Goal: Information Seeking & Learning: Check status

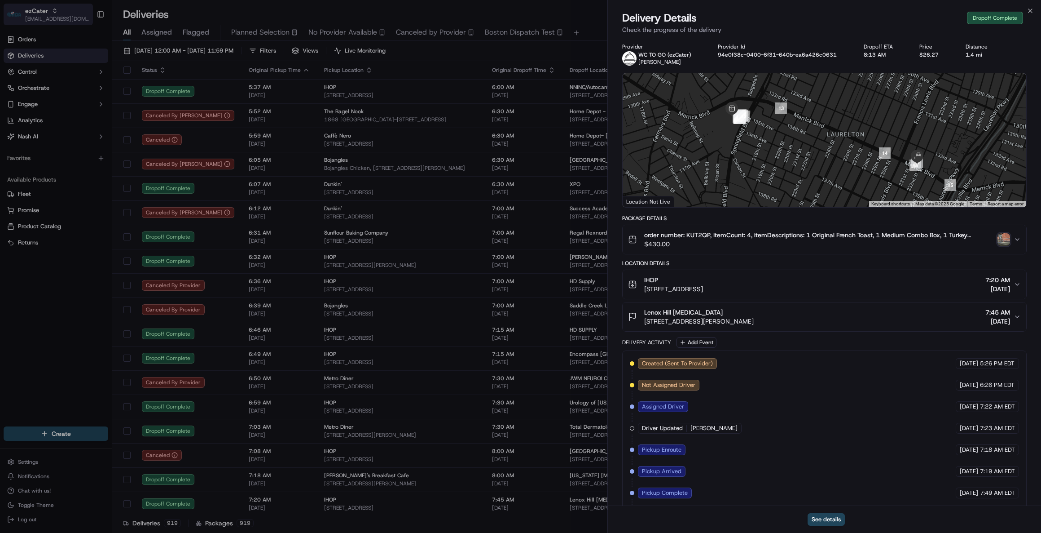
click at [40, 12] on span "ezCater" at bounding box center [36, 10] width 23 height 9
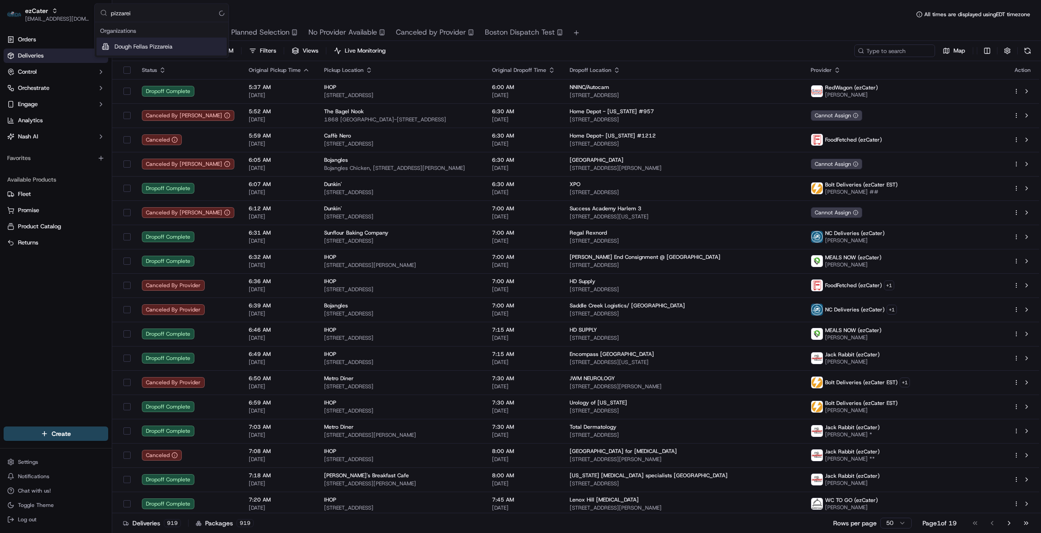
type input "pizzareia"
click at [119, 12] on input "pizzareia" at bounding box center [167, 13] width 112 height 18
type input "chowly"
click at [125, 61] on span "Chowly" at bounding box center [124, 65] width 20 height 8
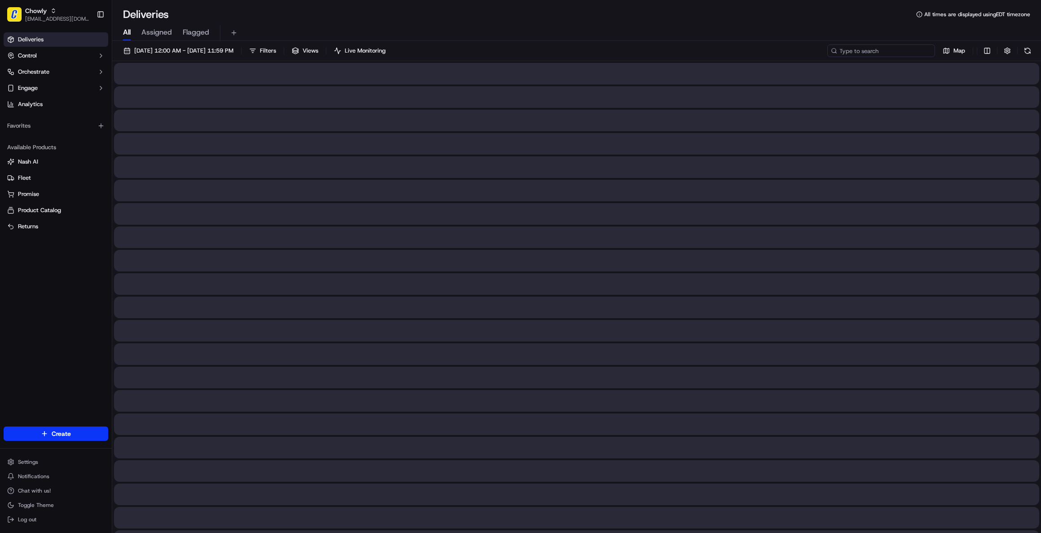
click at [882, 47] on input at bounding box center [882, 50] width 108 height 13
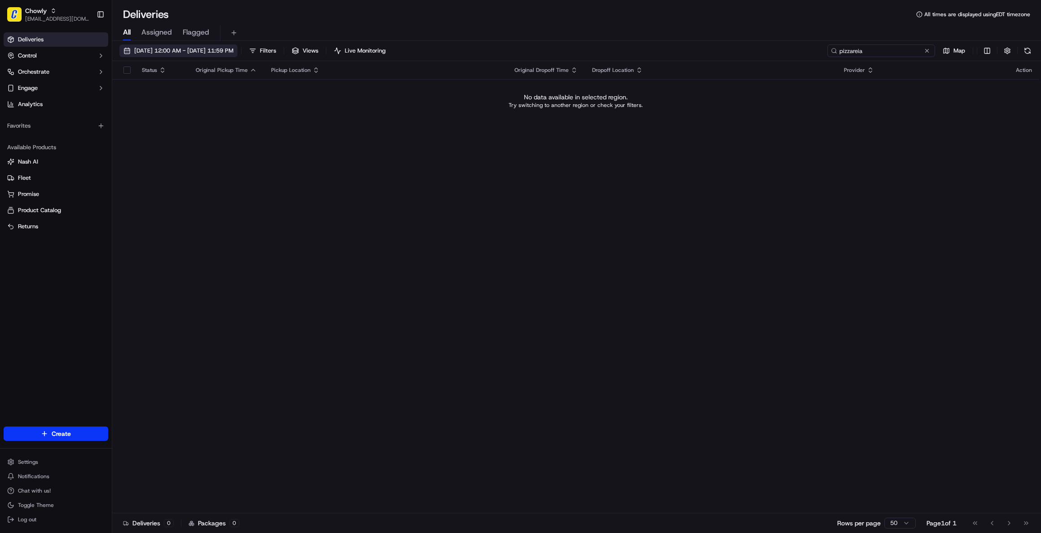
type input "pizzareia"
click at [185, 52] on span "[DATE] 12:00 AM - [DATE] 11:59 PM" at bounding box center [183, 51] width 99 height 8
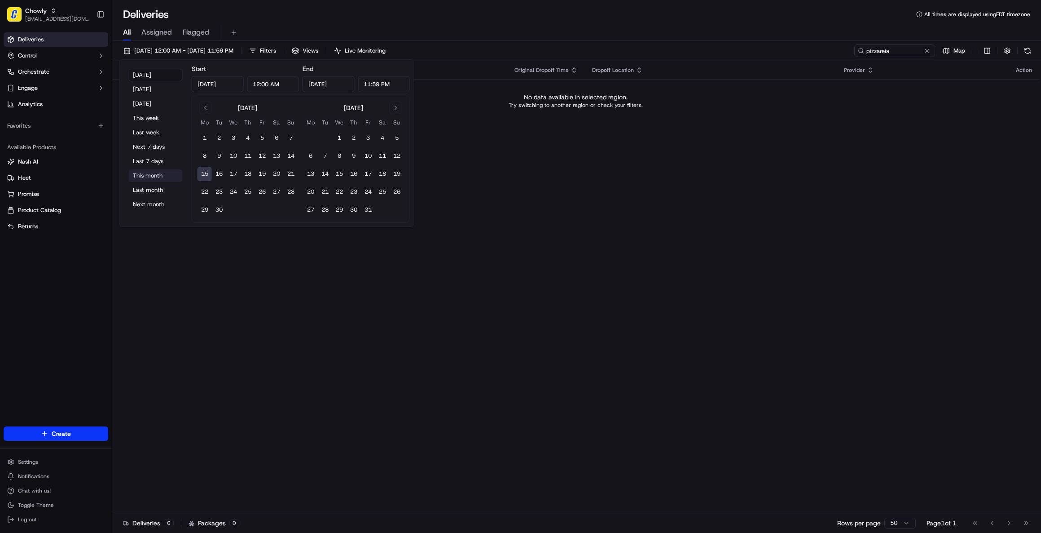
click at [150, 173] on button "This month" at bounding box center [156, 175] width 54 height 13
type input "[DATE]"
click at [150, 189] on button "Last month" at bounding box center [156, 190] width 54 height 13
type input "[DATE]"
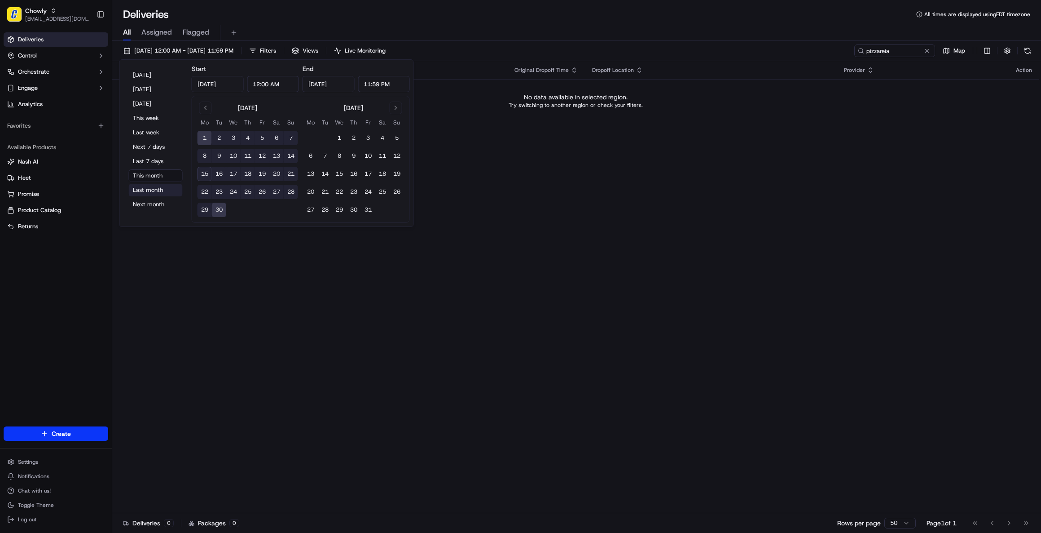
type input "[DATE]"
click at [927, 214] on div "Status Original Pickup Time Pickup Location Original Dropoff Time Dropoff Locat…" at bounding box center [575, 287] width 927 height 452
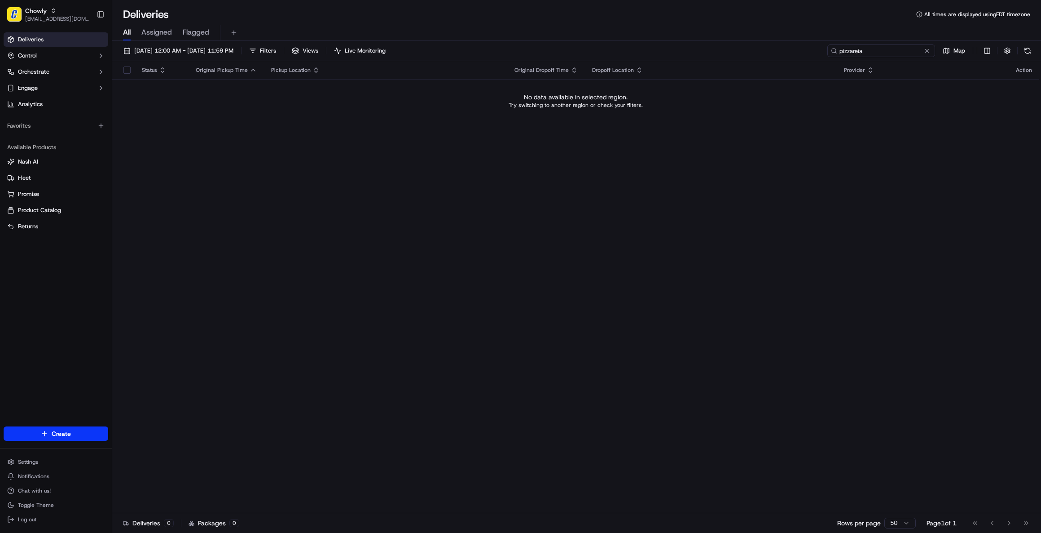
click at [881, 51] on input "pizzareia" at bounding box center [882, 50] width 108 height 13
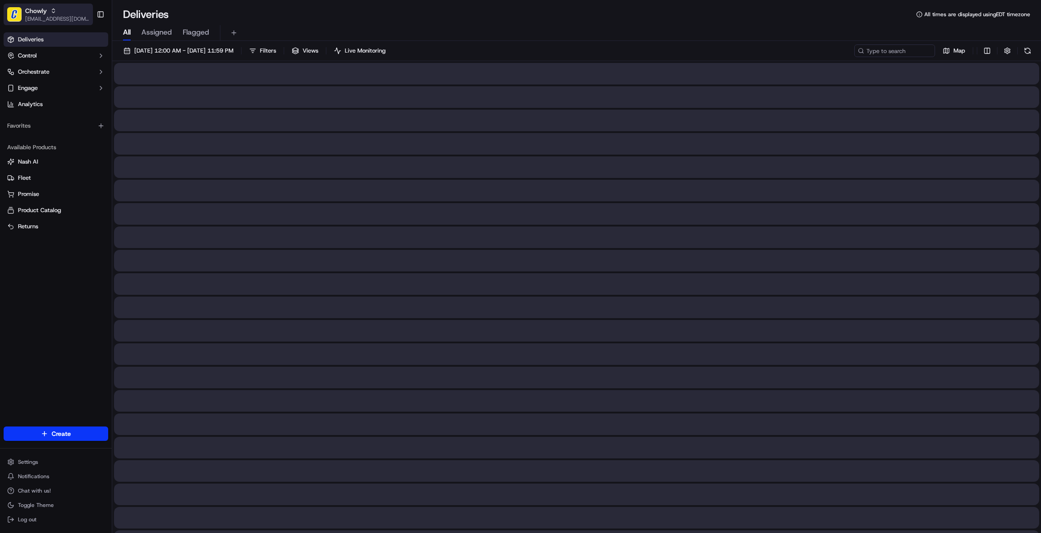
click at [30, 12] on span "Chowly" at bounding box center [36, 10] width 22 height 9
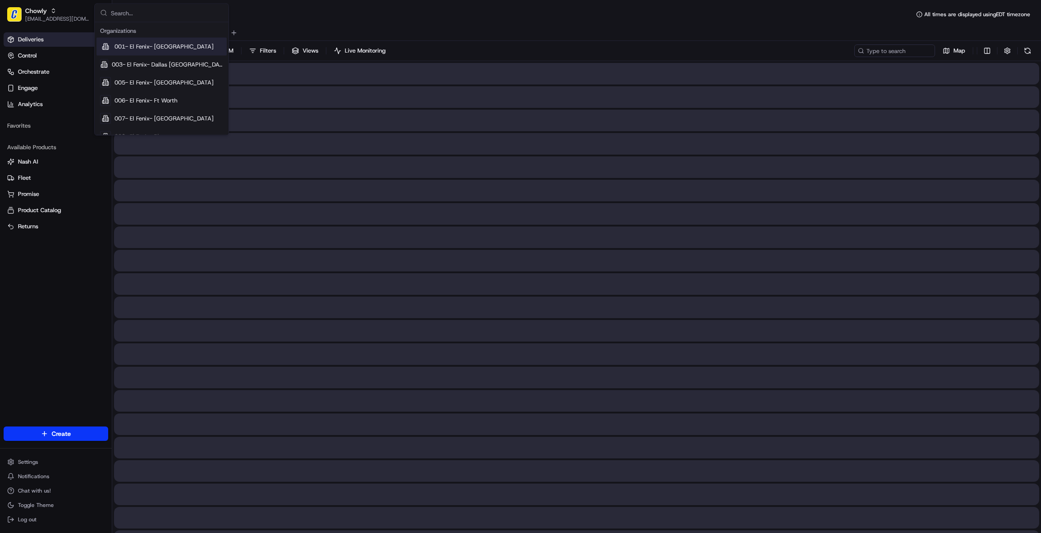
click at [137, 9] on input "text" at bounding box center [167, 13] width 112 height 18
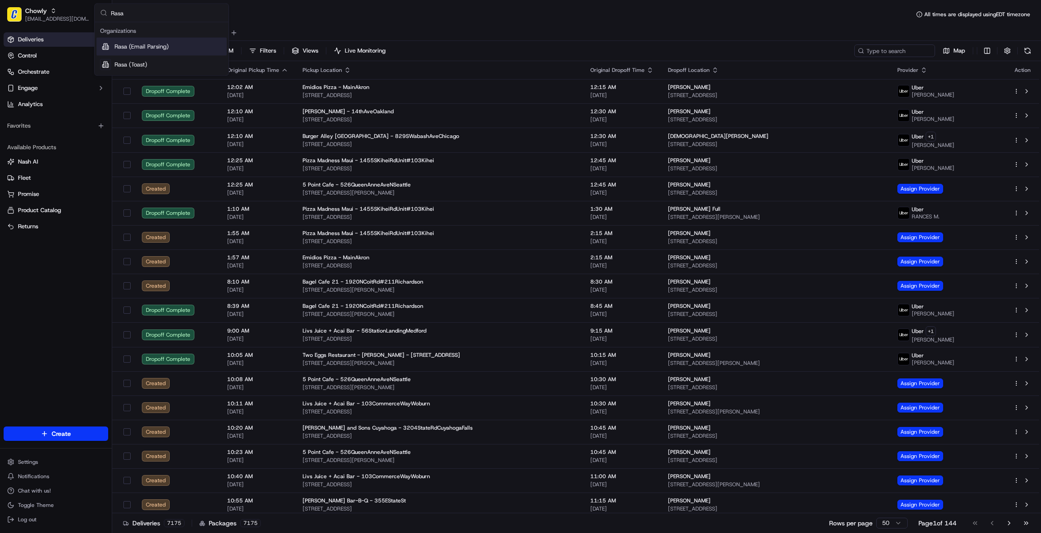
type input "Rasa"
click at [163, 50] on span "Rasa (Email Parsing)" at bounding box center [141, 47] width 54 height 8
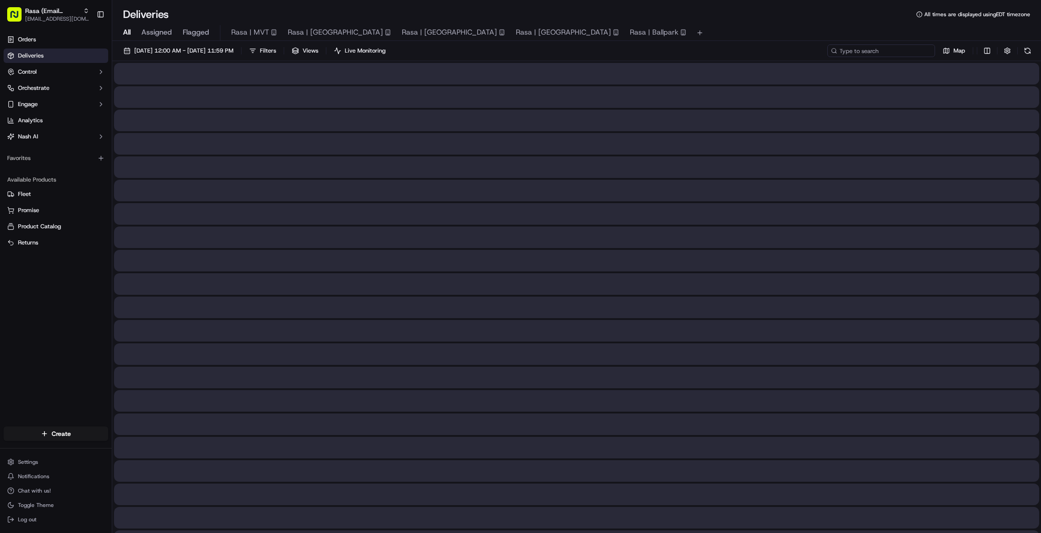
click at [881, 51] on input at bounding box center [882, 50] width 108 height 13
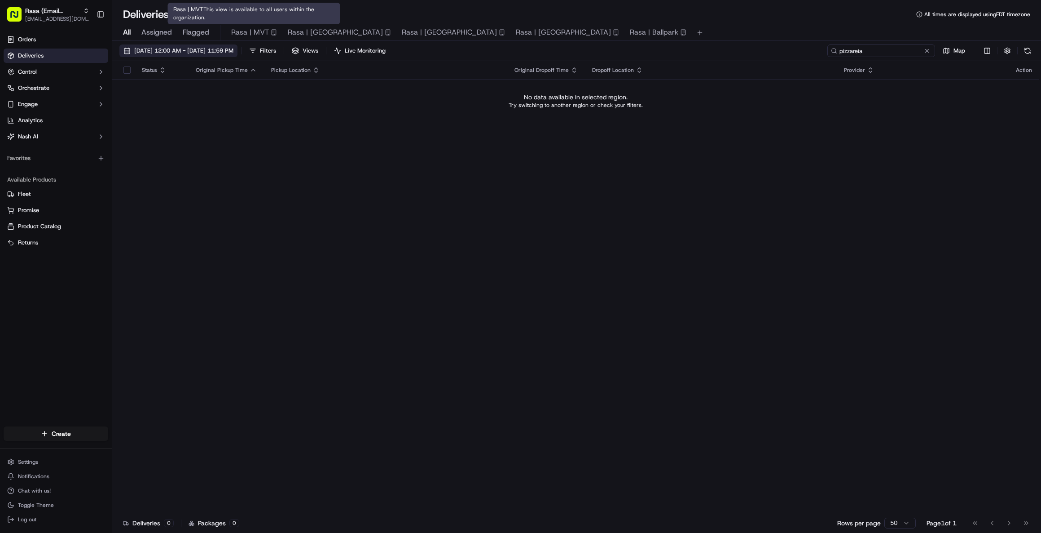
type input "pizzareia"
click at [209, 52] on span "[DATE] 12:00 AM - [DATE] 11:59 PM" at bounding box center [183, 51] width 99 height 8
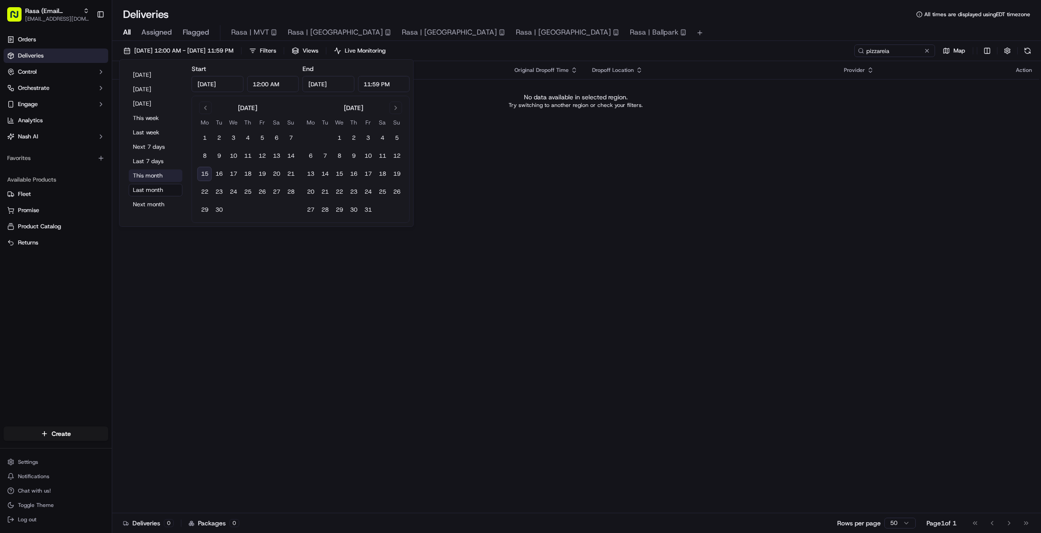
click at [154, 174] on button "This month" at bounding box center [156, 175] width 54 height 13
type input "[DATE]"
click at [766, 294] on div "Status Original Pickup Time Pickup Location Original Dropoff Time Dropoff Locat…" at bounding box center [575, 287] width 927 height 452
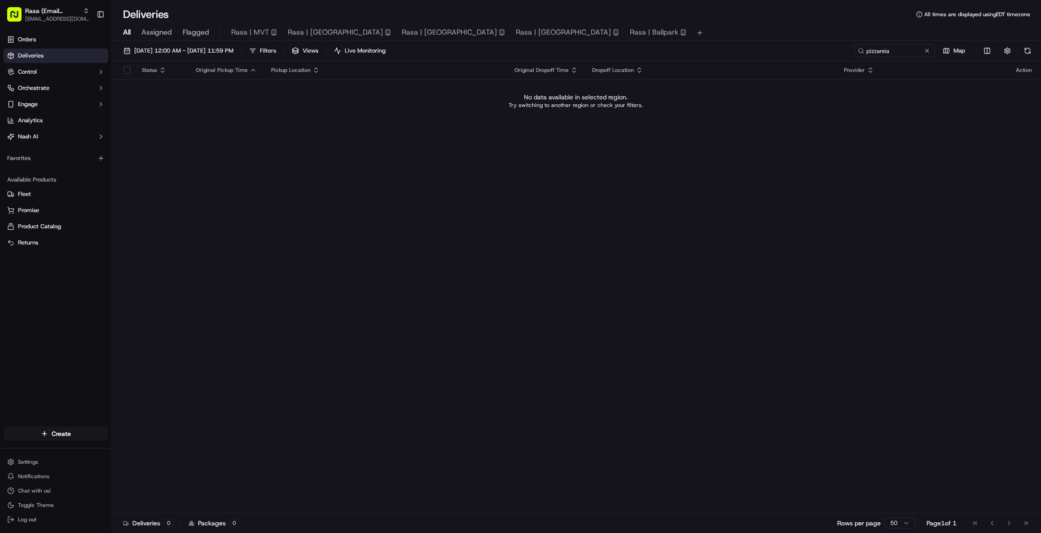
click at [613, 515] on div "Deliveries 0 Packages 0 Rows per page 50 Page 1 of 1 Go to first page Go to pre…" at bounding box center [576, 522] width 929 height 20
click at [40, 10] on span "Rasa (Email Parsing)" at bounding box center [52, 10] width 54 height 9
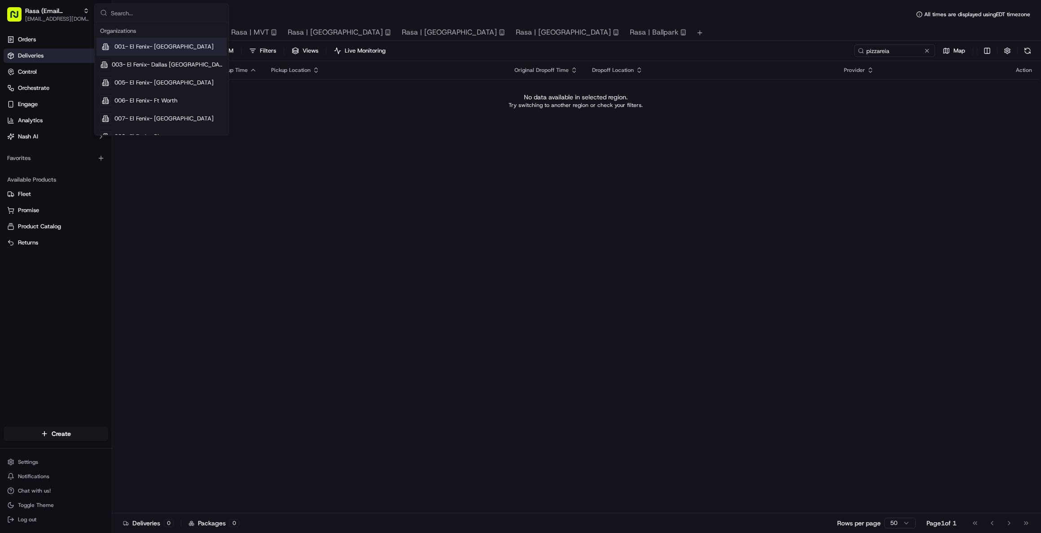
click at [129, 11] on input "text" at bounding box center [167, 13] width 112 height 18
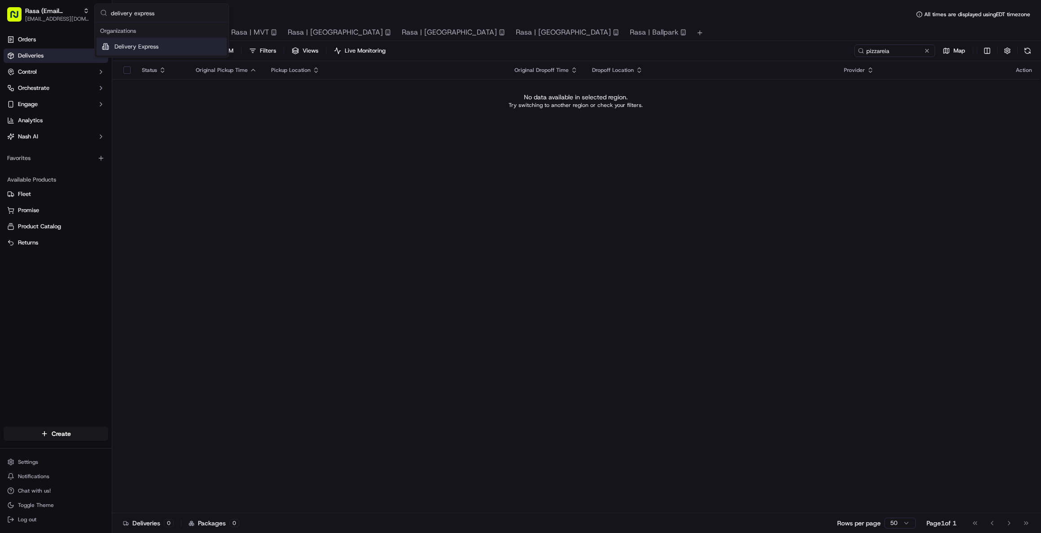
type input "delivery express"
click at [150, 51] on div "Delivery Express" at bounding box center [162, 47] width 130 height 18
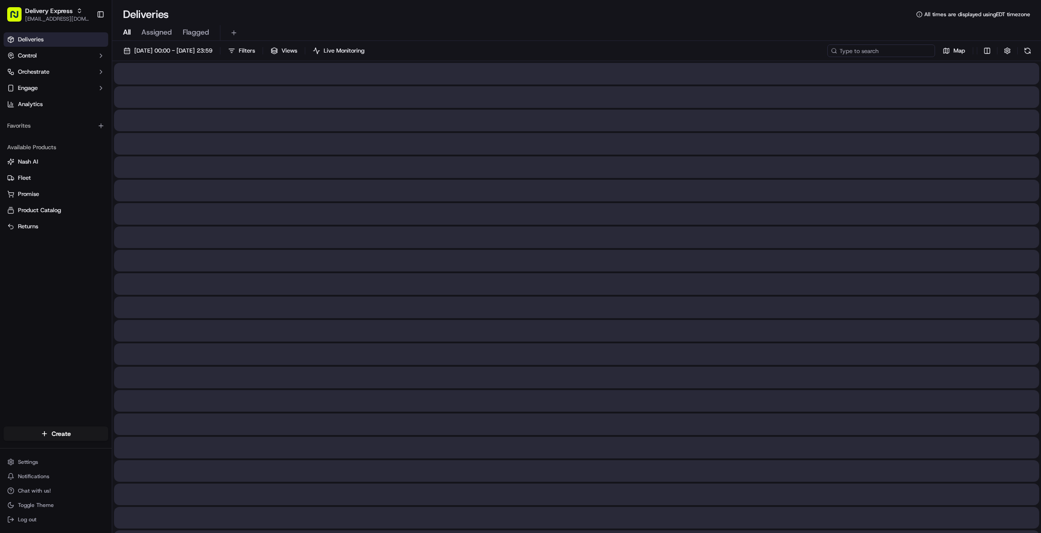
click at [893, 56] on input at bounding box center [882, 50] width 108 height 13
paste input "[PERSON_NAME] pizzaria"
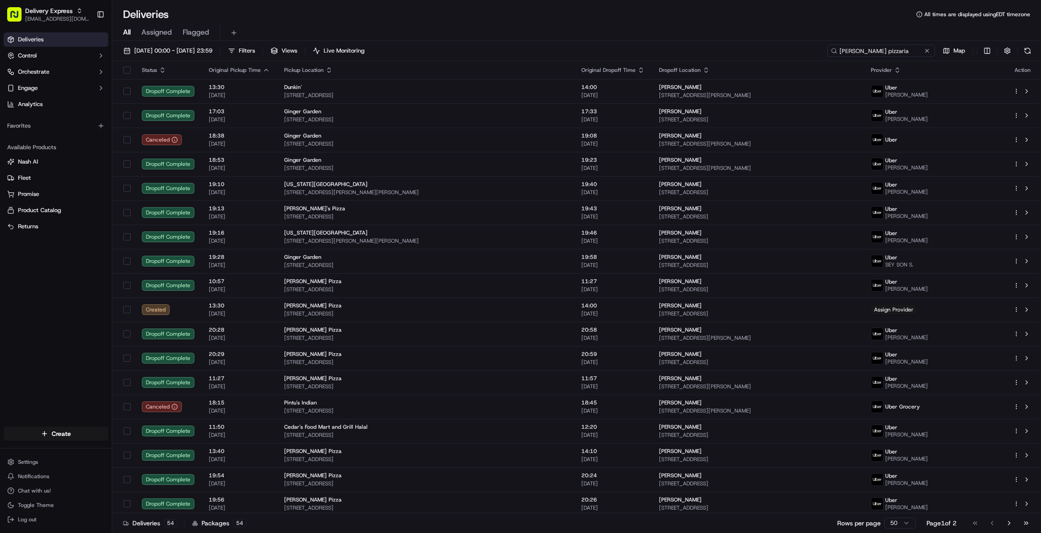
click at [885, 53] on input "[PERSON_NAME] pizzaria" at bounding box center [882, 50] width 108 height 13
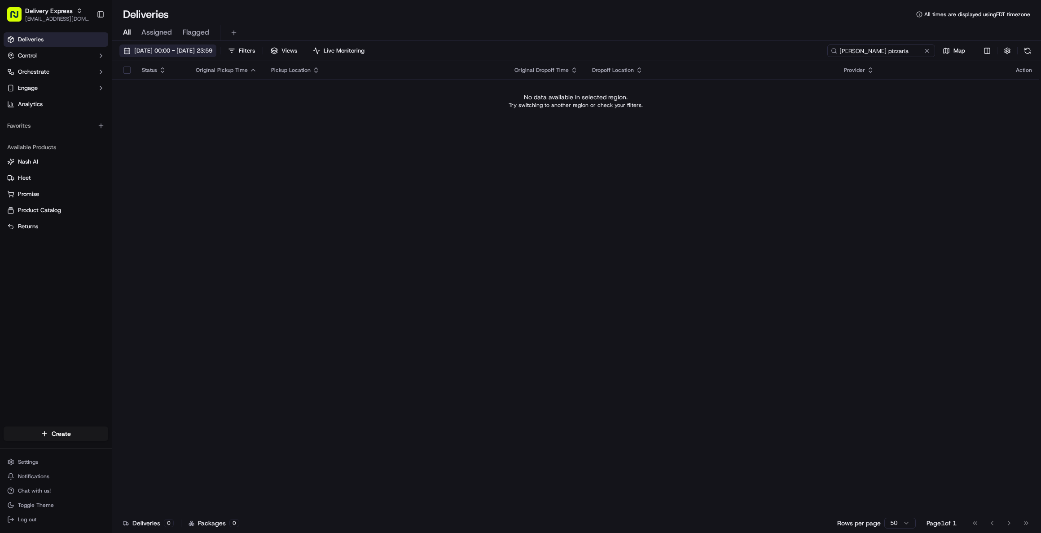
type input "[PERSON_NAME] pizzaria"
click at [212, 53] on span "[DATE] 00:00 - [DATE] 23:59" at bounding box center [173, 51] width 78 height 8
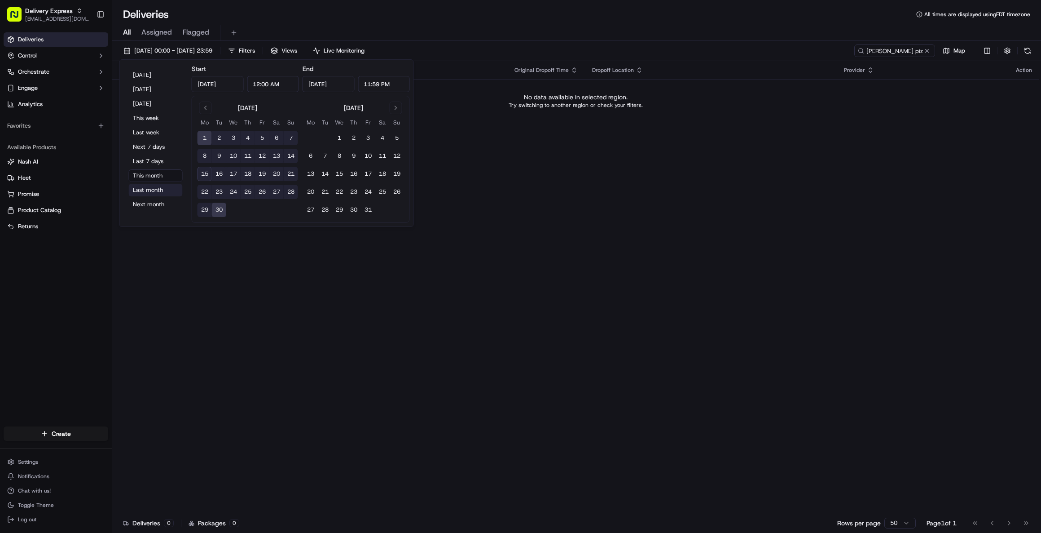
click at [153, 188] on button "Last month" at bounding box center [156, 190] width 54 height 13
type input "[DATE]"
click at [783, 340] on div "Status Original Pickup Time Pickup Location Original Dropoff Time Dropoff Locat…" at bounding box center [575, 287] width 927 height 452
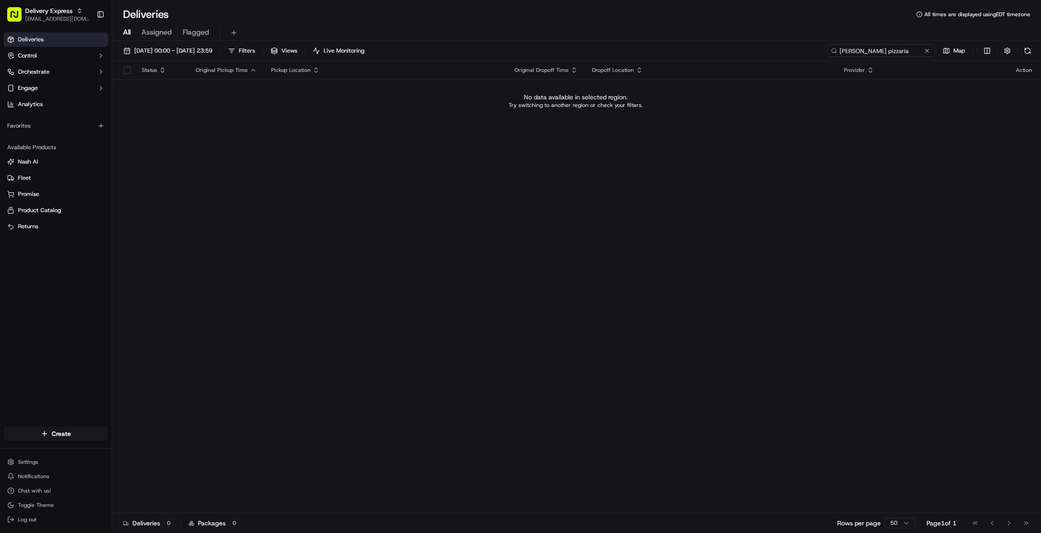
click at [911, 53] on input "[PERSON_NAME] pizzaria" at bounding box center [882, 50] width 108 height 13
click at [861, 52] on input "[PERSON_NAME] pizzaria" at bounding box center [882, 50] width 108 height 13
click at [885, 50] on input "[PERSON_NAME] pizzaria" at bounding box center [882, 50] width 108 height 13
type input "[PERSON_NAME] pizza"
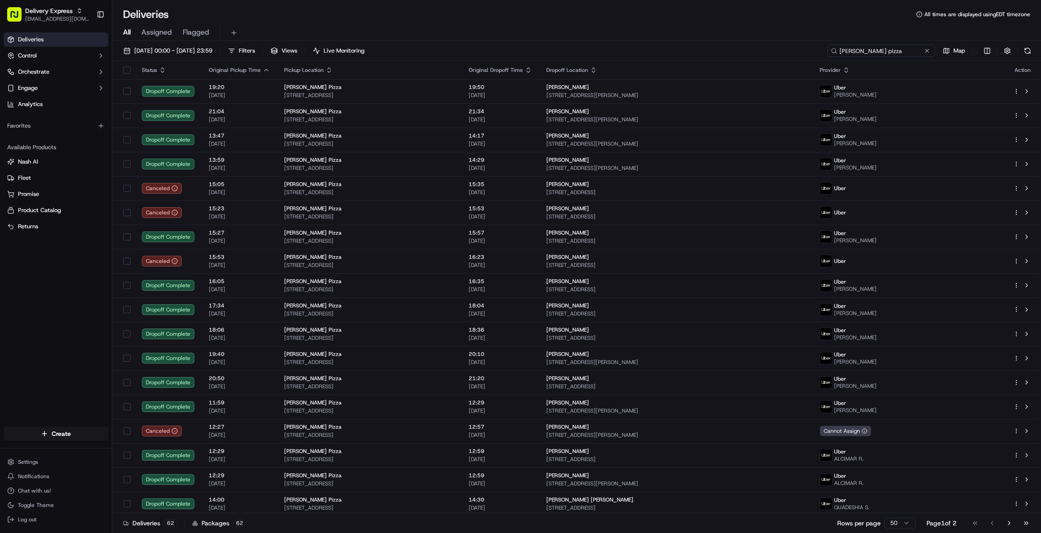
drag, startPoint x: 881, startPoint y: 50, endPoint x: 799, endPoint y: 50, distance: 82.2
click at [799, 50] on div "[DATE] 00:00 - [DATE] 23:59 Filters Views Live Monitoring [PERSON_NAME] pizza M…" at bounding box center [576, 52] width 929 height 17
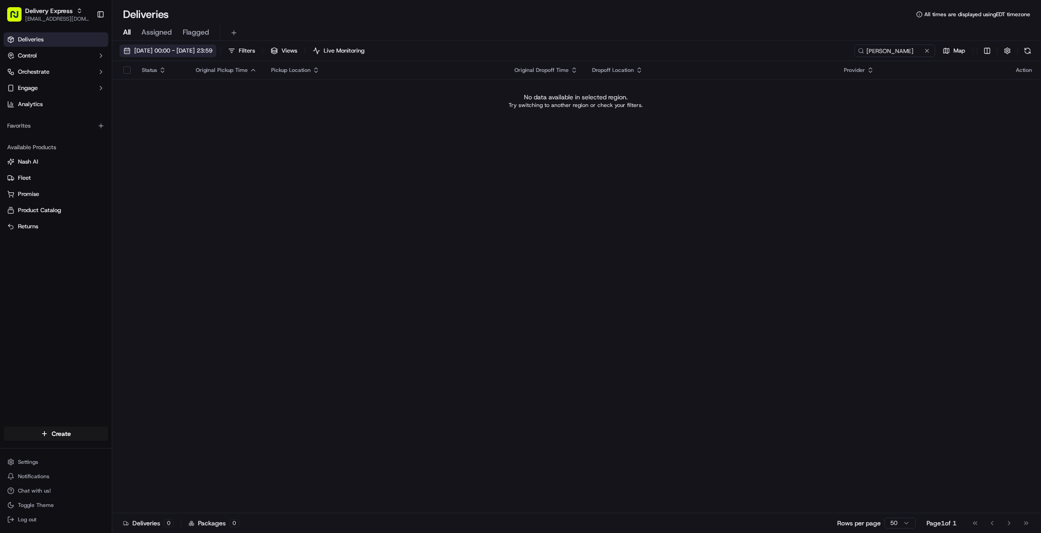
click at [204, 51] on span "[DATE] 00:00 - [DATE] 23:59" at bounding box center [173, 51] width 78 height 8
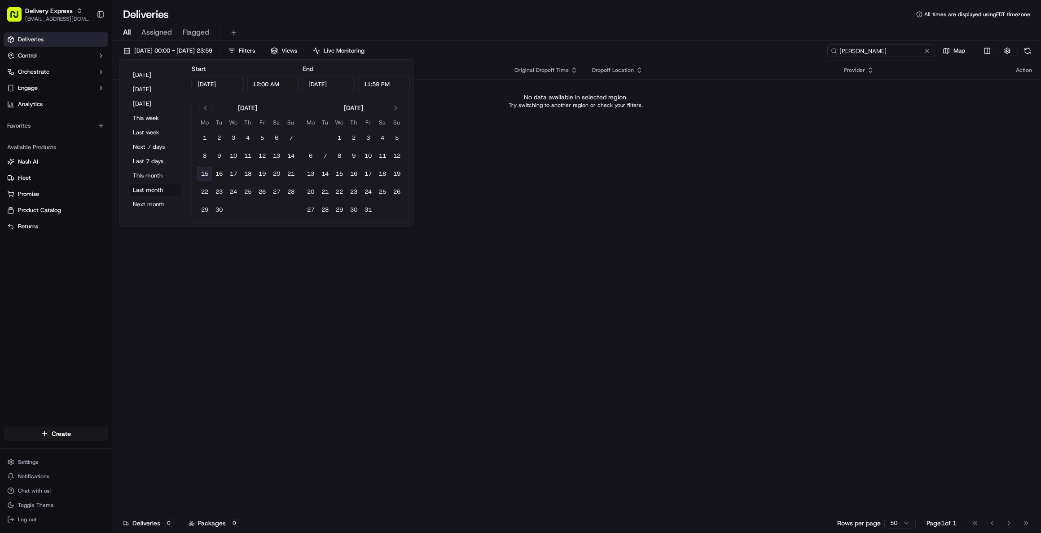
click at [883, 56] on input "[PERSON_NAME]" at bounding box center [882, 50] width 108 height 13
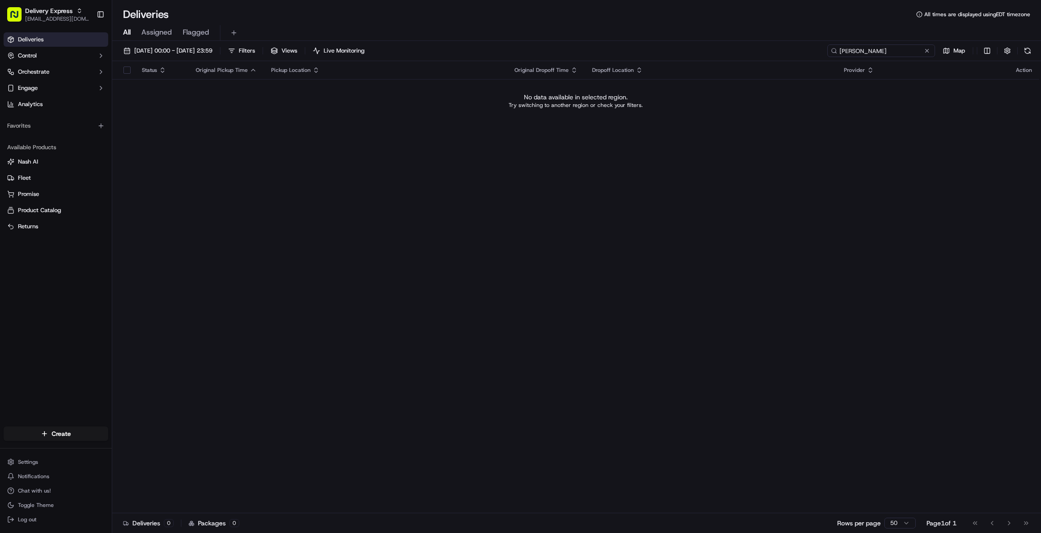
click at [873, 51] on input "[PERSON_NAME]" at bounding box center [882, 50] width 108 height 13
drag, startPoint x: 581, startPoint y: 512, endPoint x: 534, endPoint y: 401, distance: 120.7
click at [582, 512] on div "Deliveries 0 Packages 0 Rows per page 50 Page 1 of 1 Go to first page Go to pre…" at bounding box center [576, 522] width 929 height 20
click at [872, 53] on input "Shan" at bounding box center [882, 50] width 108 height 13
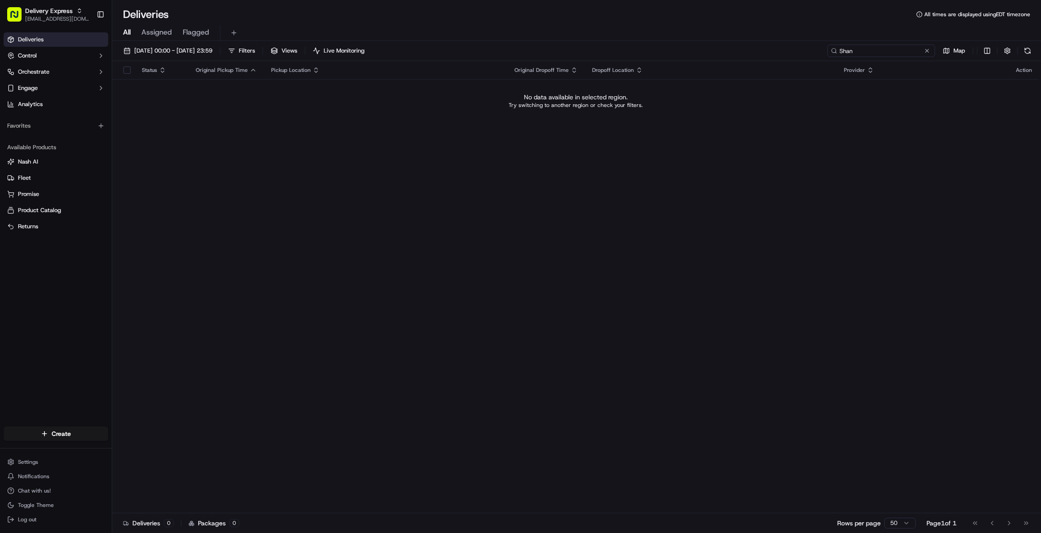
paste input "[STREET_ADDRESS]"
type input "[STREET_ADDRESS]"
click at [197, 52] on span "[DATE] 00:00 - [DATE] 23:59" at bounding box center [173, 51] width 78 height 8
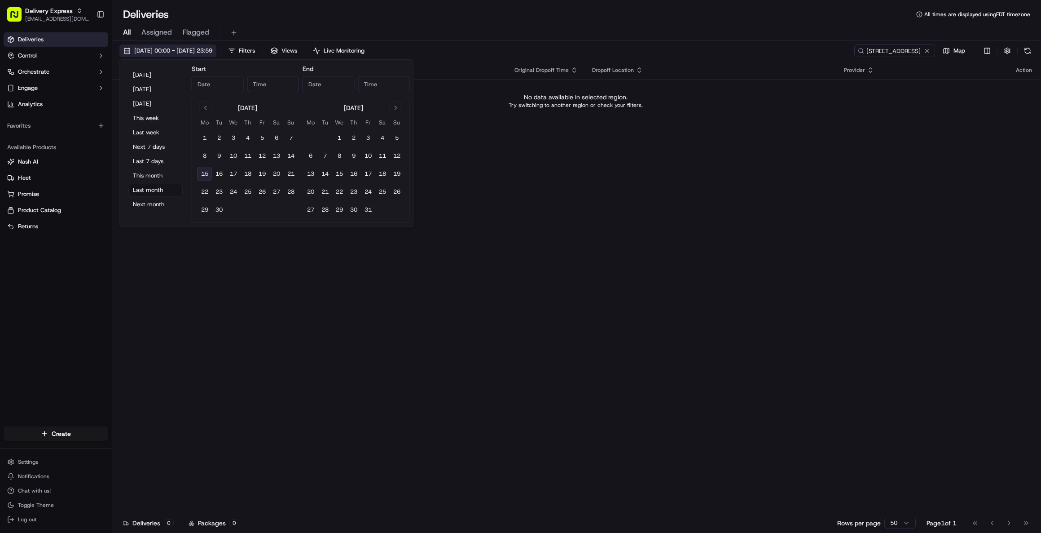
type input "[DATE]"
type input "12:00 AM"
type input "[DATE]"
type input "11:59 PM"
click at [152, 173] on button "This month" at bounding box center [156, 175] width 54 height 13
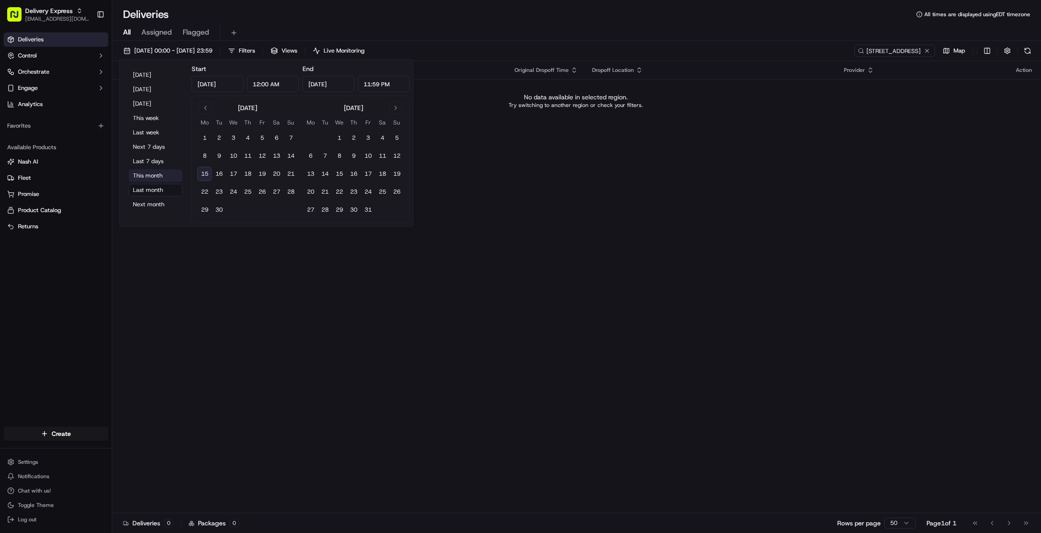
type input "[DATE]"
click at [704, 200] on div "Status Original Pickup Time Pickup Location Original Dropoff Time Dropoff Locat…" at bounding box center [575, 287] width 927 height 452
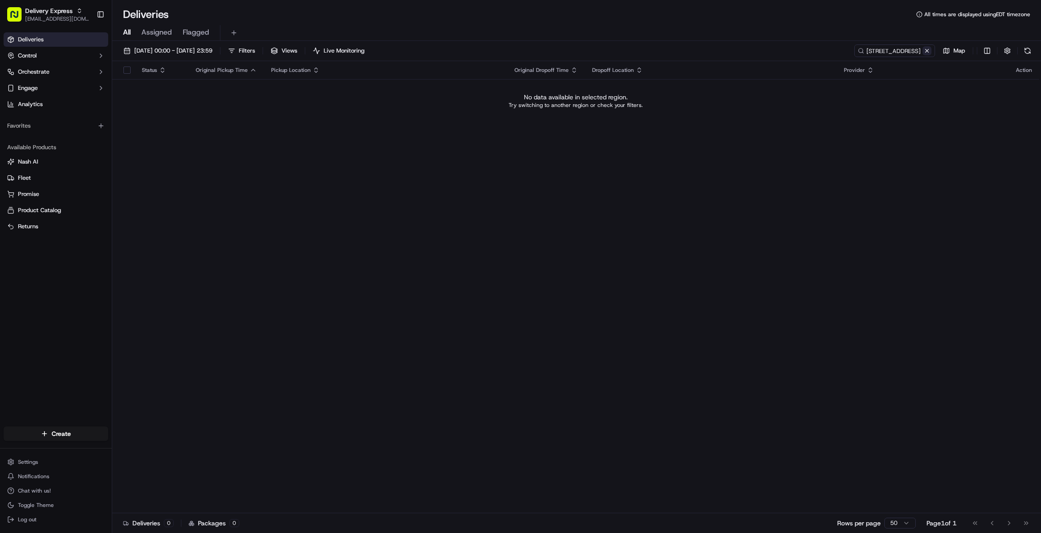
click at [928, 50] on button at bounding box center [927, 50] width 9 height 9
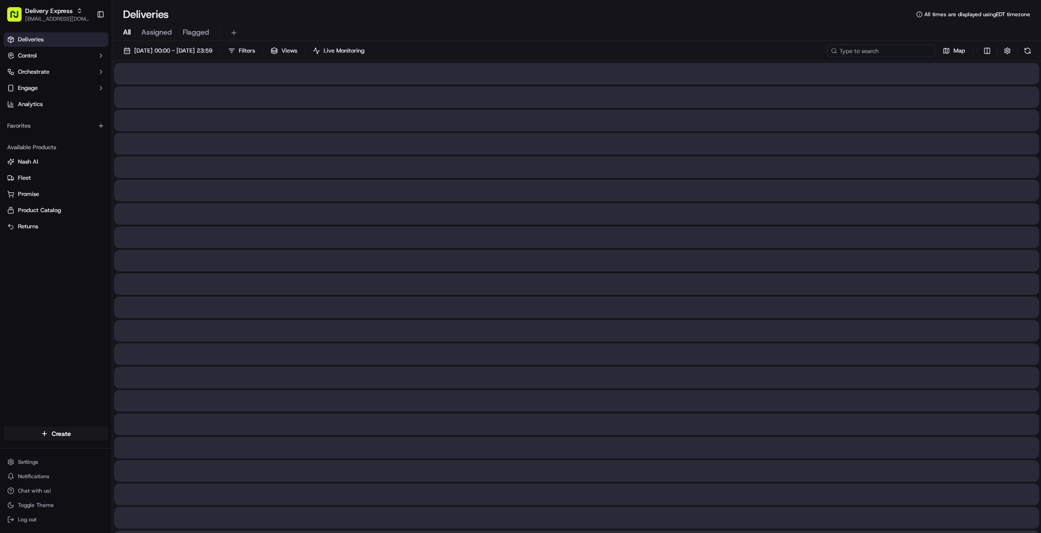
click at [888, 50] on input at bounding box center [882, 50] width 108 height 13
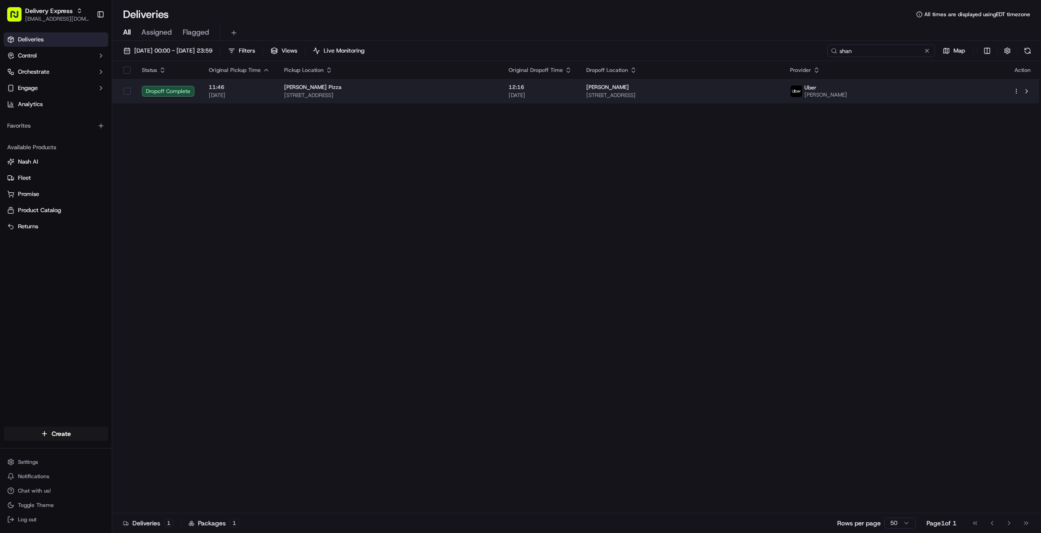
type input "shan"
click at [572, 92] on span "[DATE]" at bounding box center [540, 95] width 63 height 7
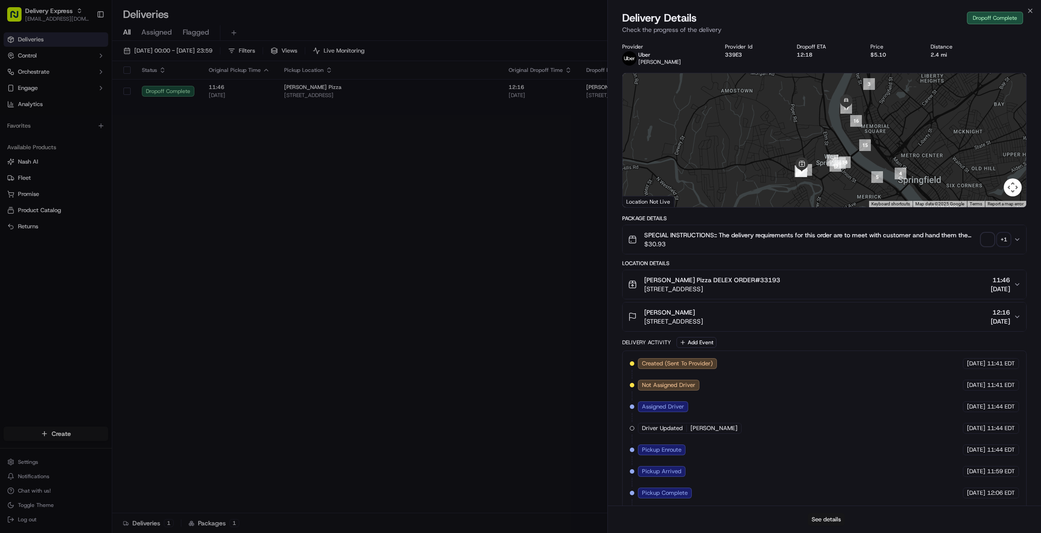
click at [831, 515] on button "See details" at bounding box center [826, 519] width 37 height 13
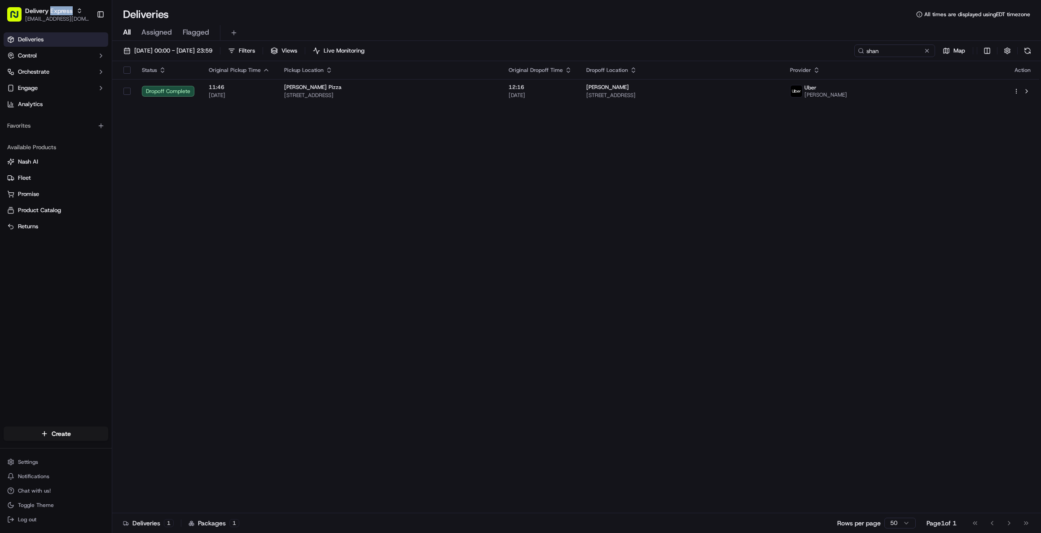
click at [54, 11] on span "Delivery Express" at bounding box center [49, 10] width 48 height 9
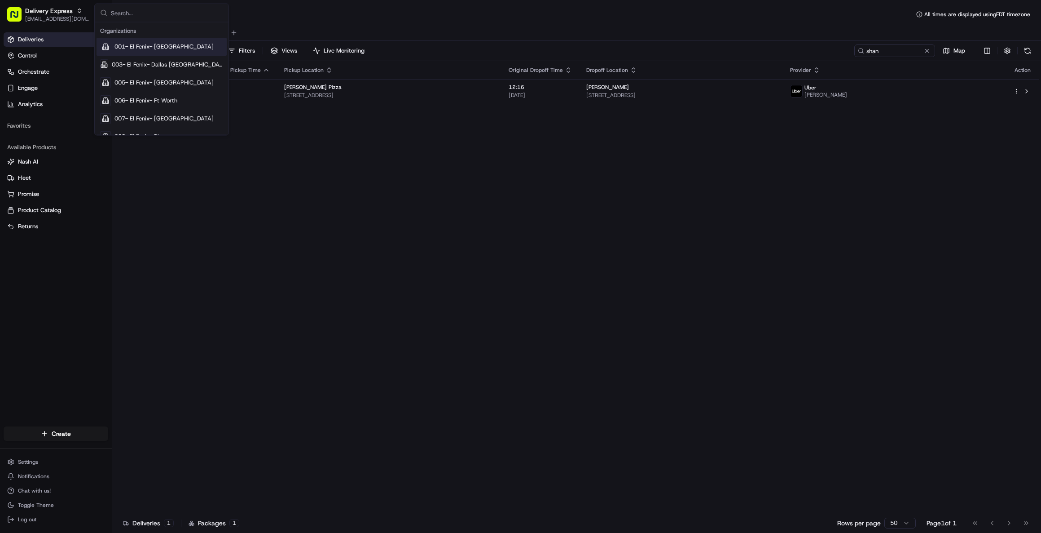
click at [131, 13] on input "text" at bounding box center [167, 13] width 112 height 18
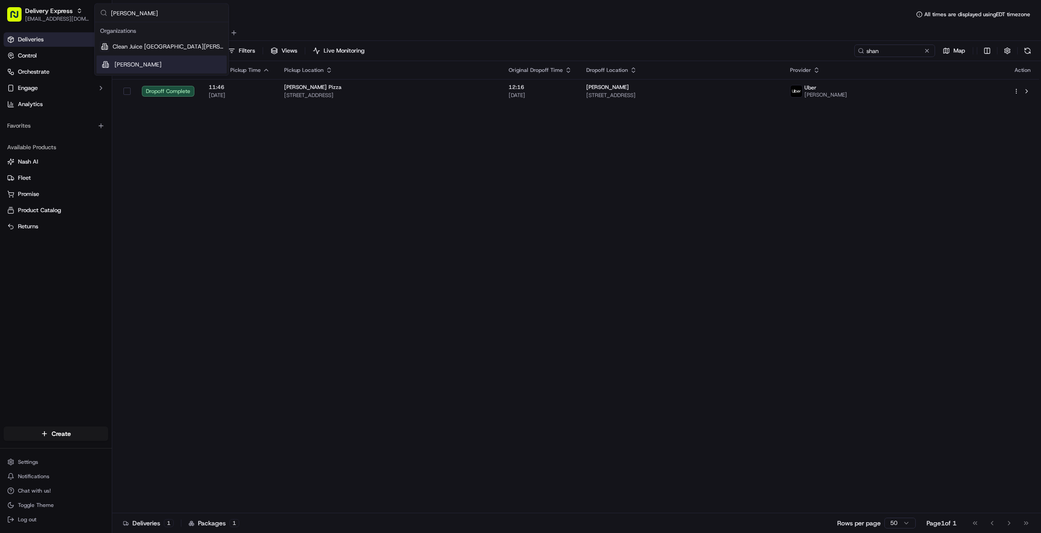
type input "[PERSON_NAME]"
click at [151, 65] on span "[PERSON_NAME]" at bounding box center [137, 65] width 47 height 8
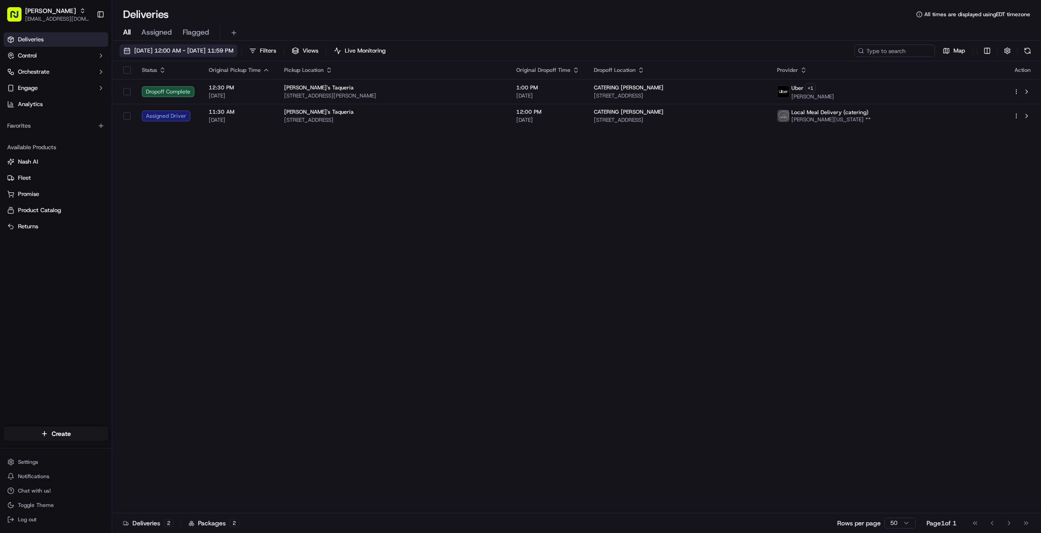
click at [182, 51] on span "[DATE] 12:00 AM - [DATE] 11:59 PM" at bounding box center [183, 51] width 99 height 8
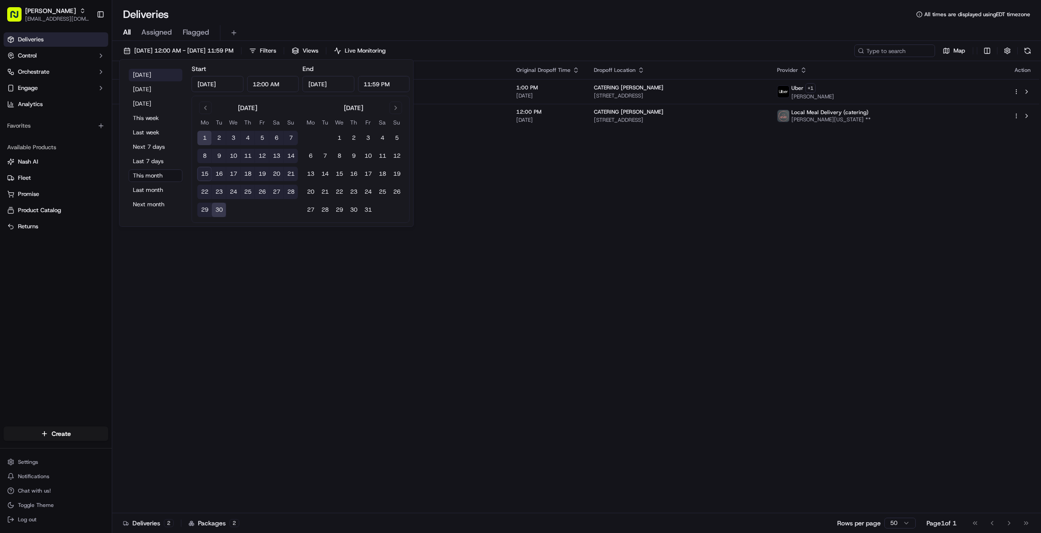
click at [138, 72] on button "[DATE]" at bounding box center [156, 75] width 54 height 13
type input "[DATE]"
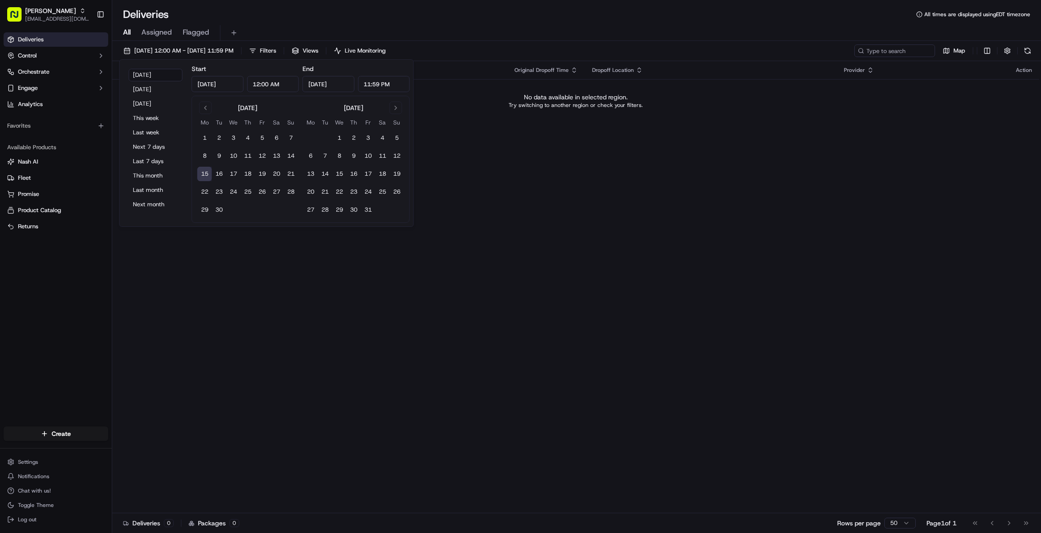
click at [639, 204] on div "Status Original Pickup Time Pickup Location Original Dropoff Time Dropoff Locat…" at bounding box center [575, 287] width 927 height 452
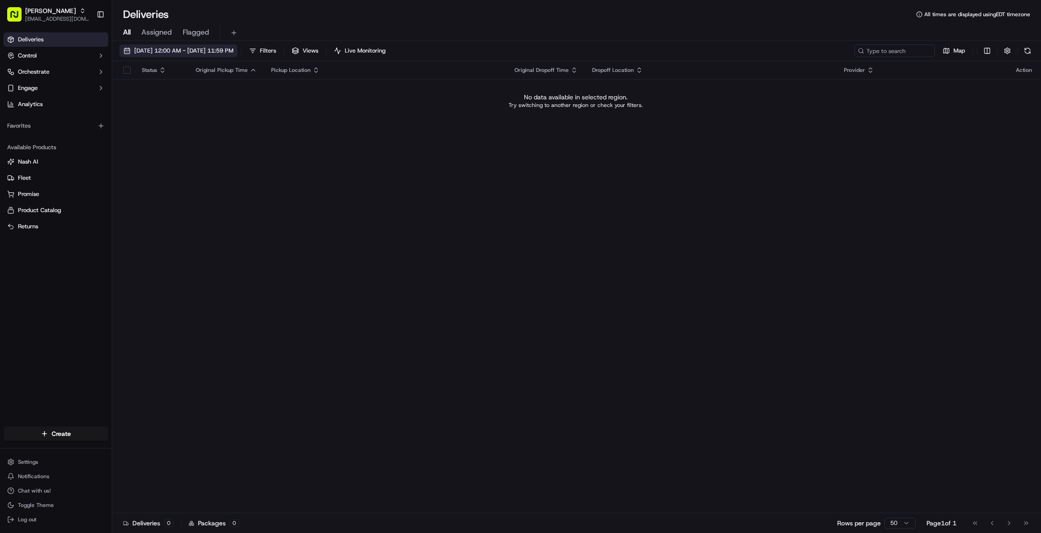
click at [159, 54] on span "[DATE] 12:00 AM - [DATE] 11:59 PM" at bounding box center [183, 51] width 99 height 8
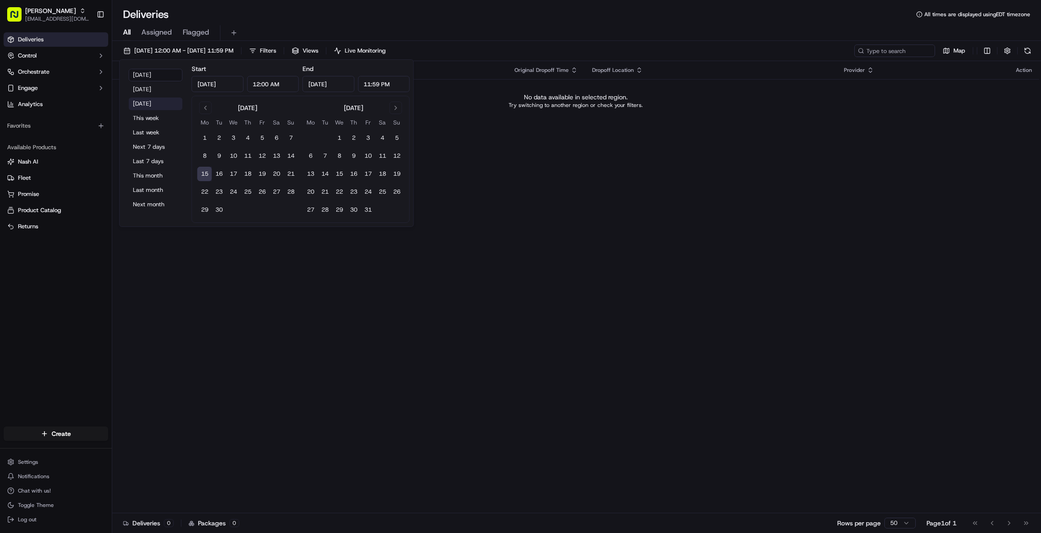
click at [147, 101] on button "[DATE]" at bounding box center [156, 103] width 54 height 13
type input "[DATE]"
click at [751, 174] on div "Status Original Pickup Time Pickup Location Original Dropoff Time Dropoff Locat…" at bounding box center [575, 287] width 927 height 452
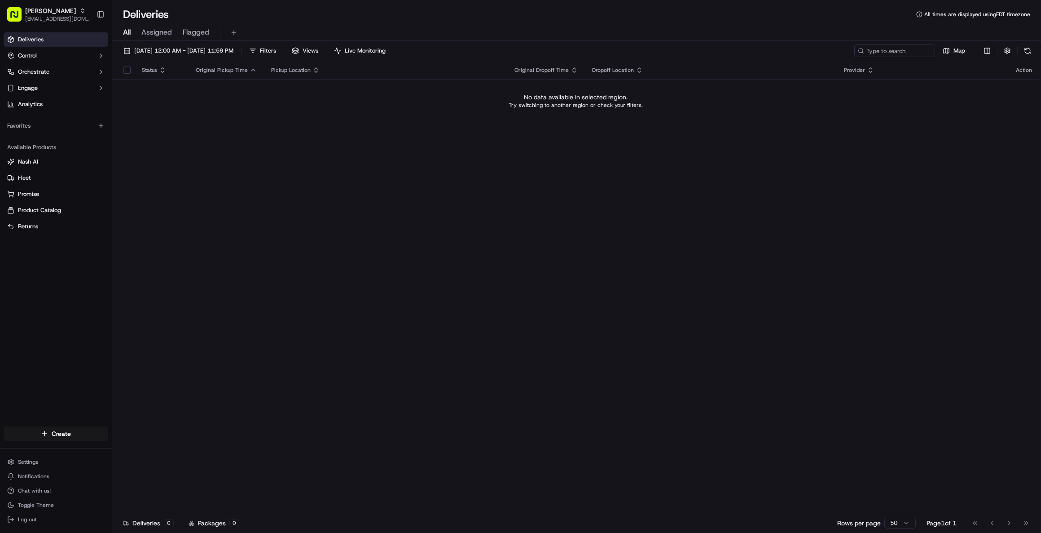
click at [577, 504] on div "Status Original Pickup Time Pickup Location Original Dropoff Time Dropoff Locat…" at bounding box center [575, 287] width 927 height 452
click at [216, 55] on button "[DATE] 12:00 AM - [DATE] 11:59 PM" at bounding box center [178, 50] width 118 height 13
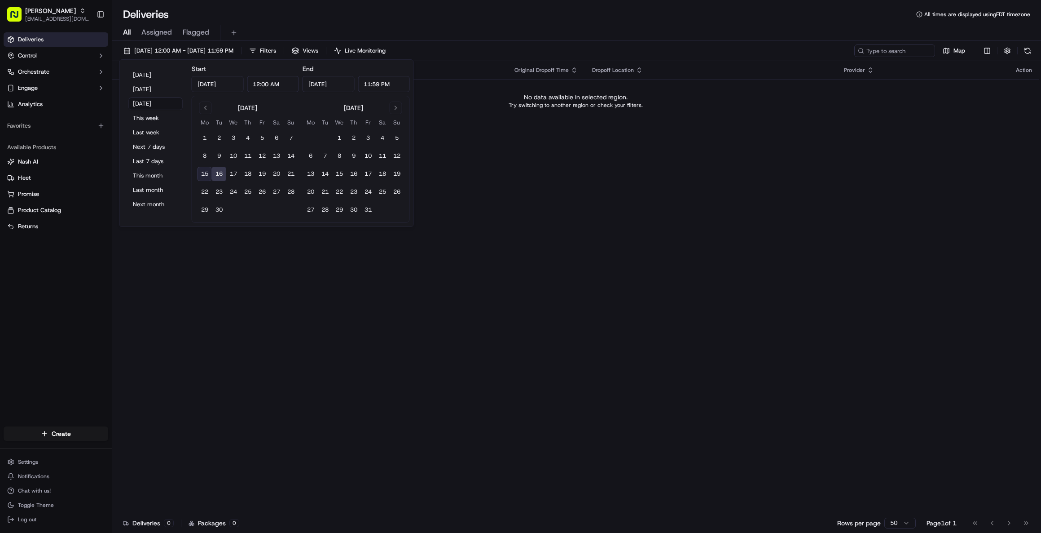
click at [205, 178] on button "15" at bounding box center [205, 174] width 14 height 14
type input "[DATE]"
click at [641, 237] on div "Status Original Pickup Time Pickup Location Original Dropoff Time Dropoff Locat…" at bounding box center [575, 287] width 927 height 452
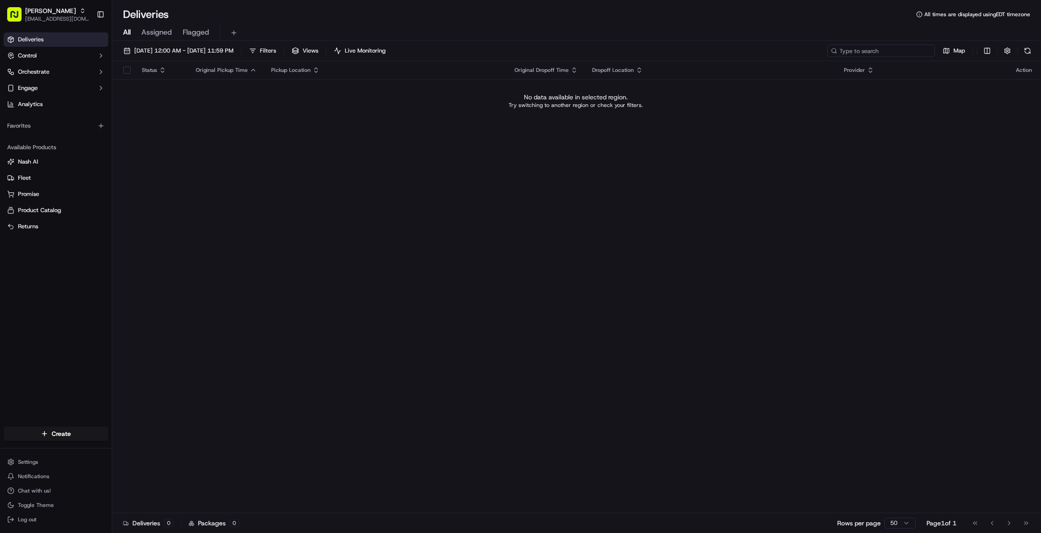
click at [881, 49] on input at bounding box center [882, 50] width 108 height 13
type input "[PERSON_NAME]"
click at [150, 35] on span "Assigned" at bounding box center [156, 32] width 31 height 11
click at [190, 45] on button "[DATE] 12:00 AM - [DATE] 11:59 PM" at bounding box center [178, 50] width 118 height 13
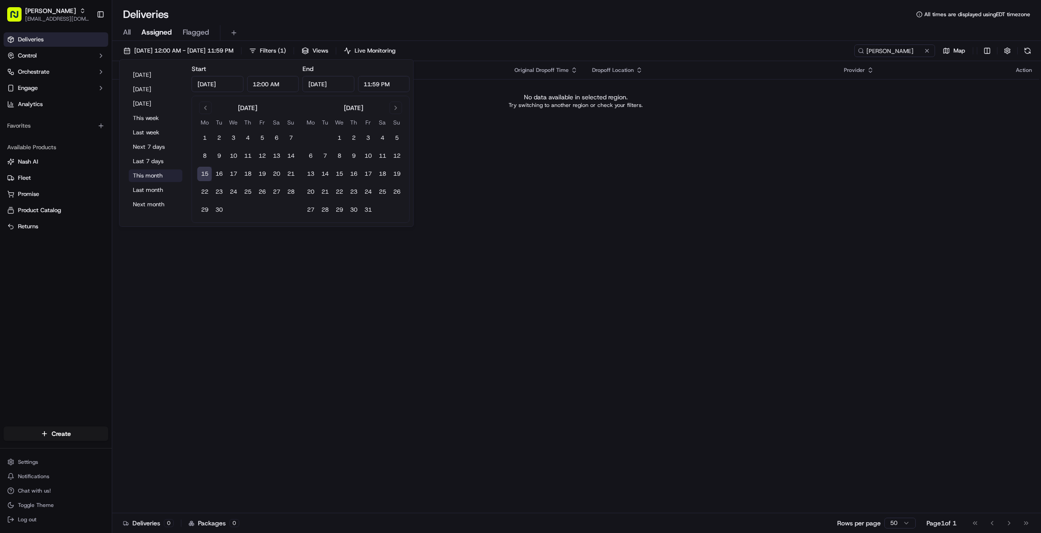
click at [149, 175] on button "This month" at bounding box center [156, 175] width 54 height 13
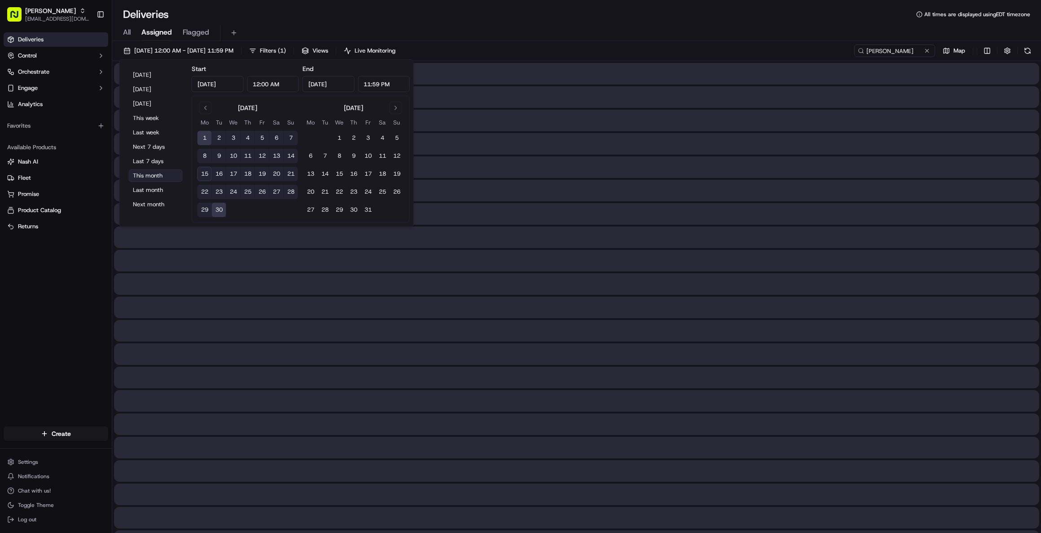
type input "[DATE]"
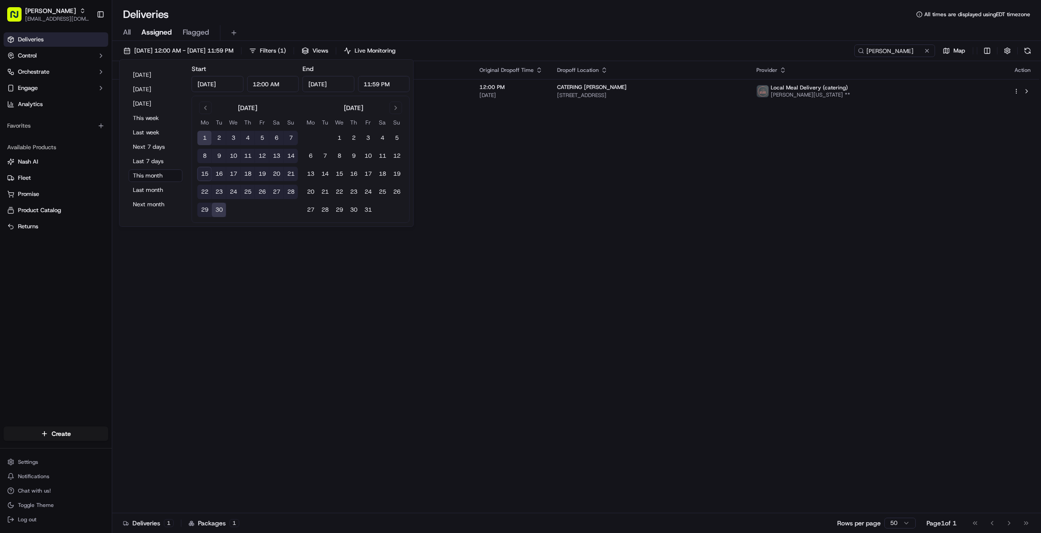
click at [783, 257] on div "Status Original Pickup Time Pickup Location Original Dropoff Time Dropoff Locat…" at bounding box center [575, 287] width 927 height 452
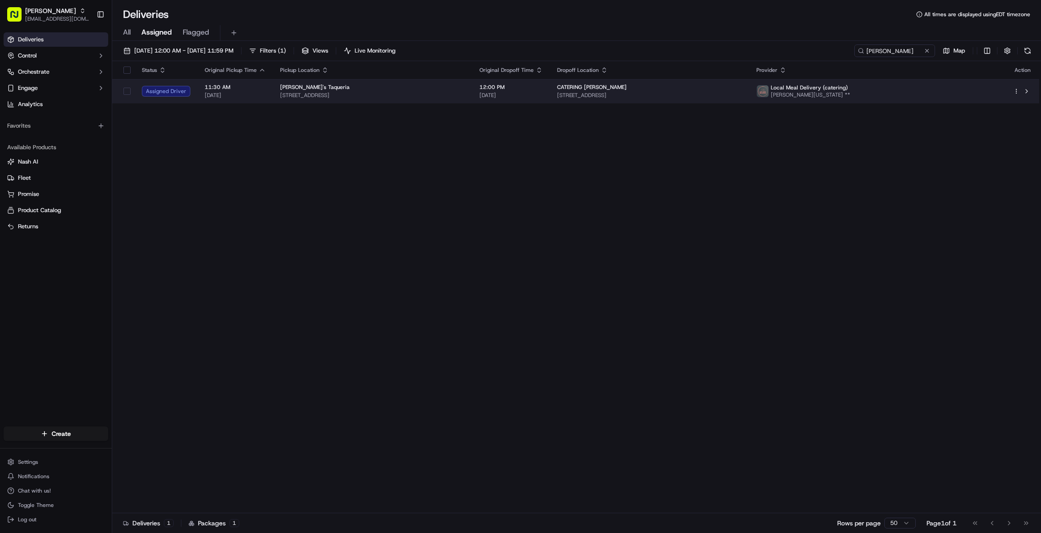
click at [655, 88] on div "CATERING [PERSON_NAME]" at bounding box center [649, 87] width 185 height 7
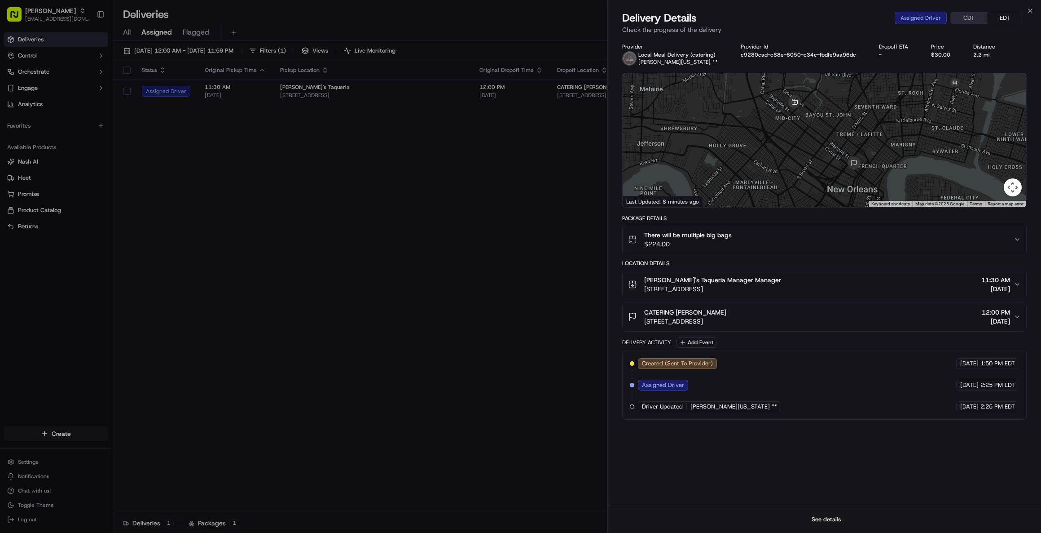
click at [827, 517] on button "See details" at bounding box center [826, 519] width 37 height 13
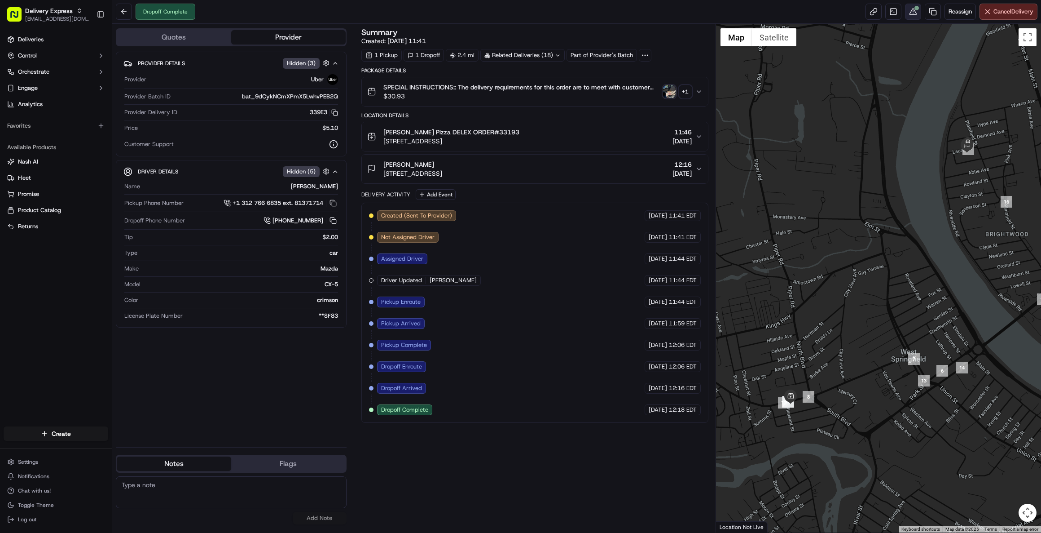
click at [907, 11] on button at bounding box center [913, 12] width 16 height 16
drag, startPoint x: 594, startPoint y: 510, endPoint x: 809, endPoint y: 108, distance: 455.4
click at [594, 510] on div "Summary Created: 11/09/2025 11:41 1 Pickup 1 Dropoff 2.4 mi Related Deliveries …" at bounding box center [534, 277] width 347 height 499
click at [54, 13] on span "Delivery Express" at bounding box center [49, 10] width 48 height 9
